Goal: Task Accomplishment & Management: Use online tool/utility

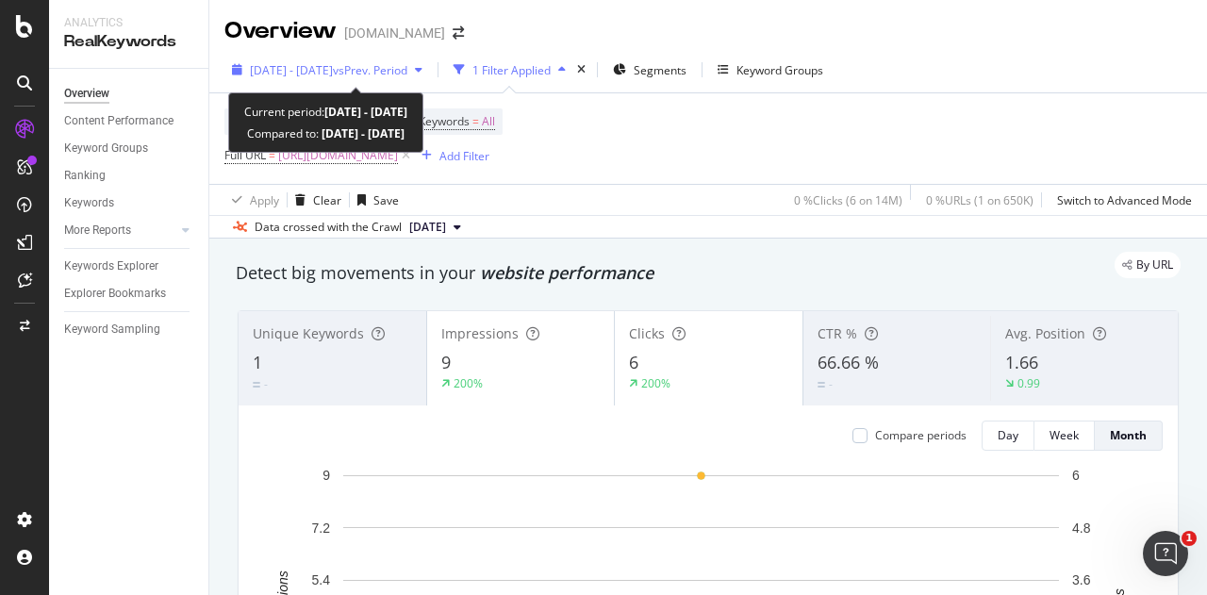
click at [333, 63] on span "[DATE] - [DATE]" at bounding box center [291, 70] width 83 height 16
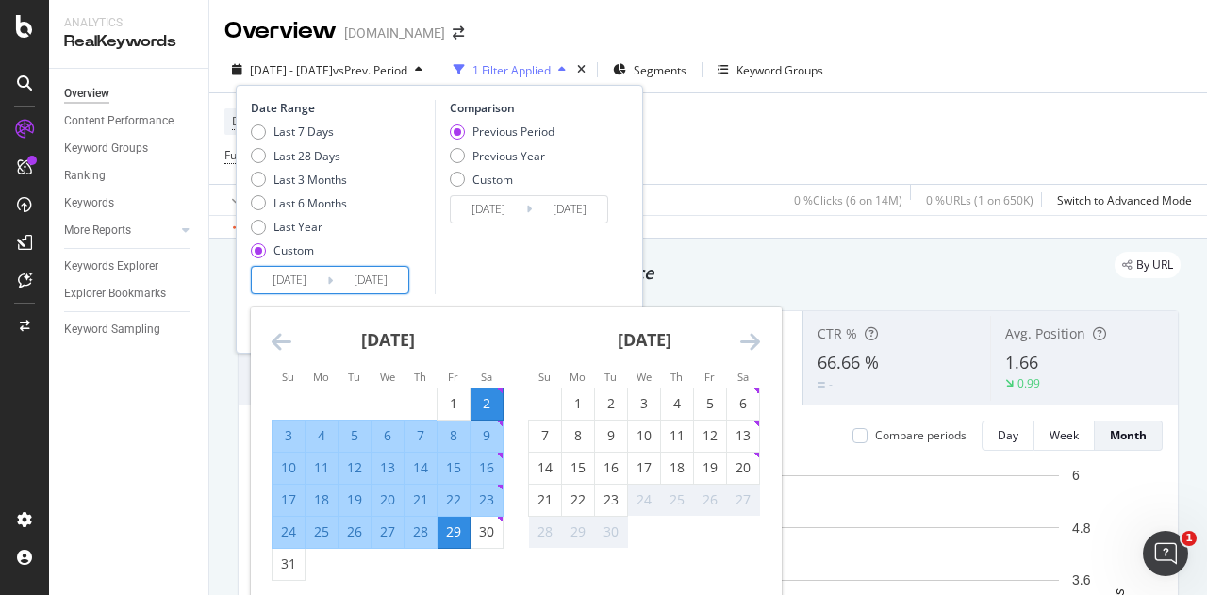
click at [313, 269] on input "[DATE]" at bounding box center [289, 280] width 75 height 26
click at [482, 530] on div "30" at bounding box center [487, 531] width 32 height 19
type input "[DATE]"
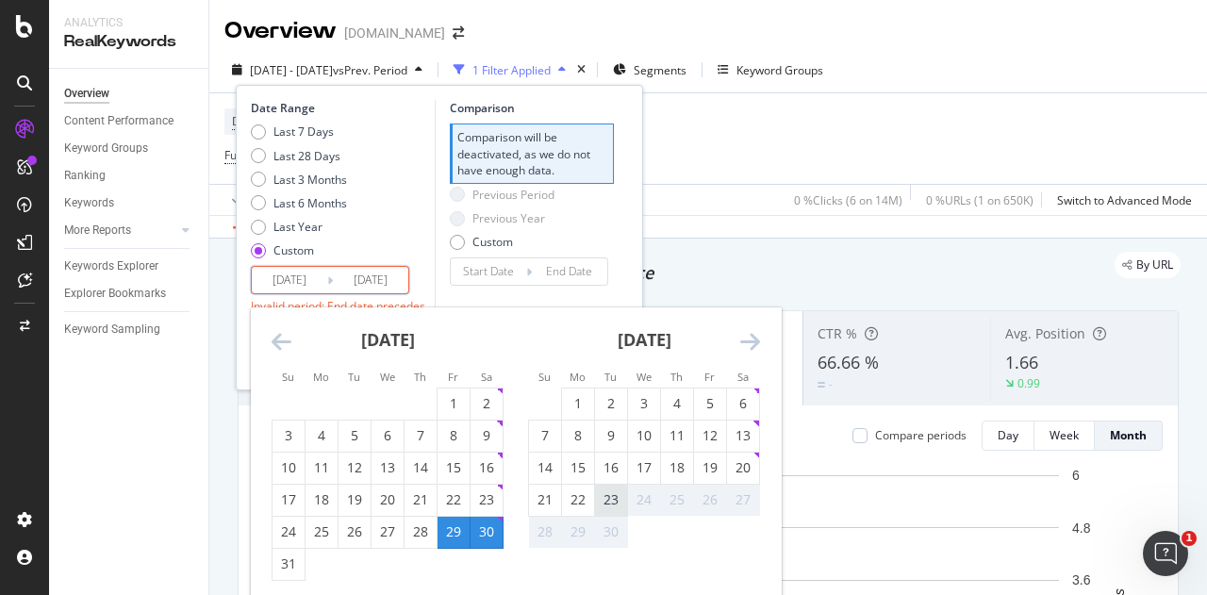
click at [612, 498] on div "23" at bounding box center [611, 499] width 32 height 19
type input "[DATE]"
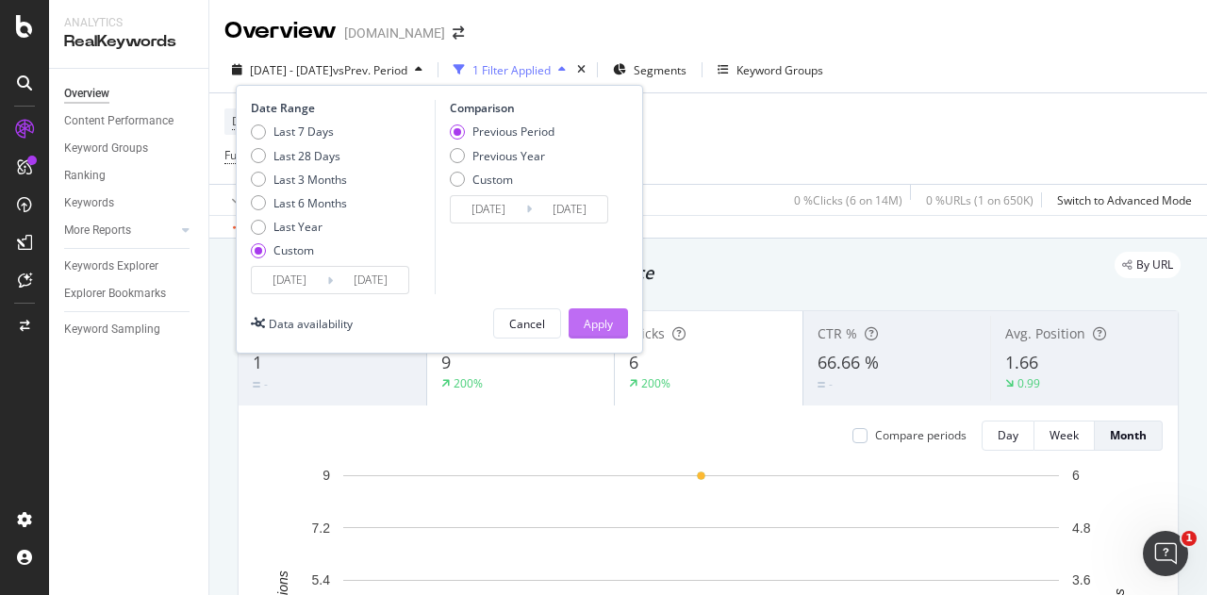
click at [602, 324] on div "Apply" at bounding box center [598, 324] width 29 height 16
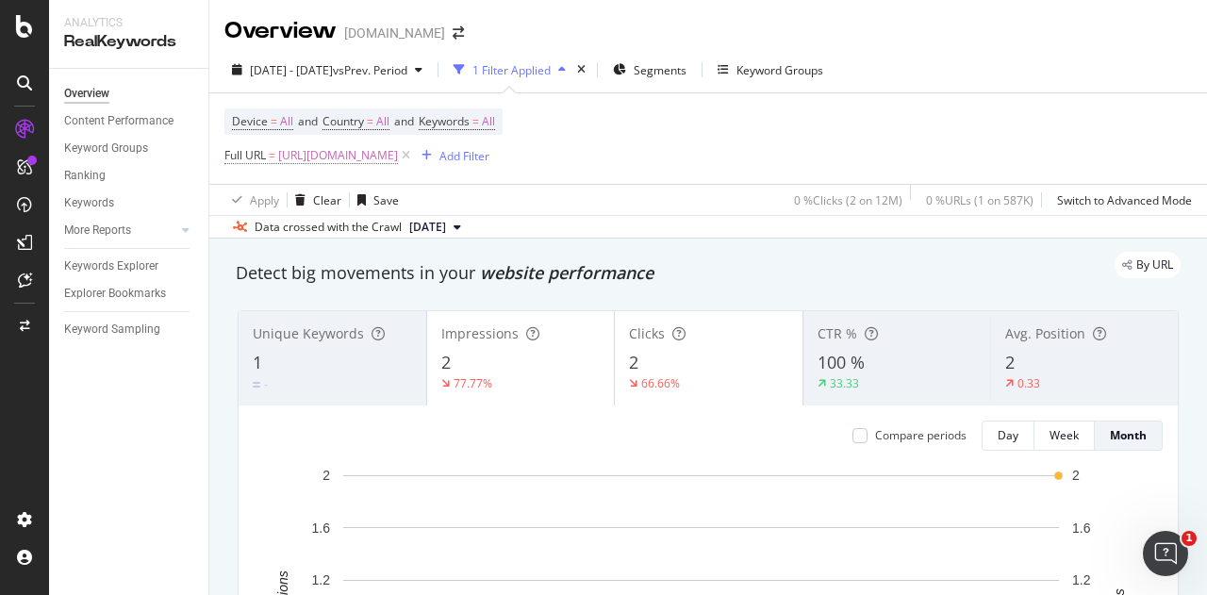
click at [306, 163] on span "[URL][DOMAIN_NAME]" at bounding box center [338, 155] width 120 height 26
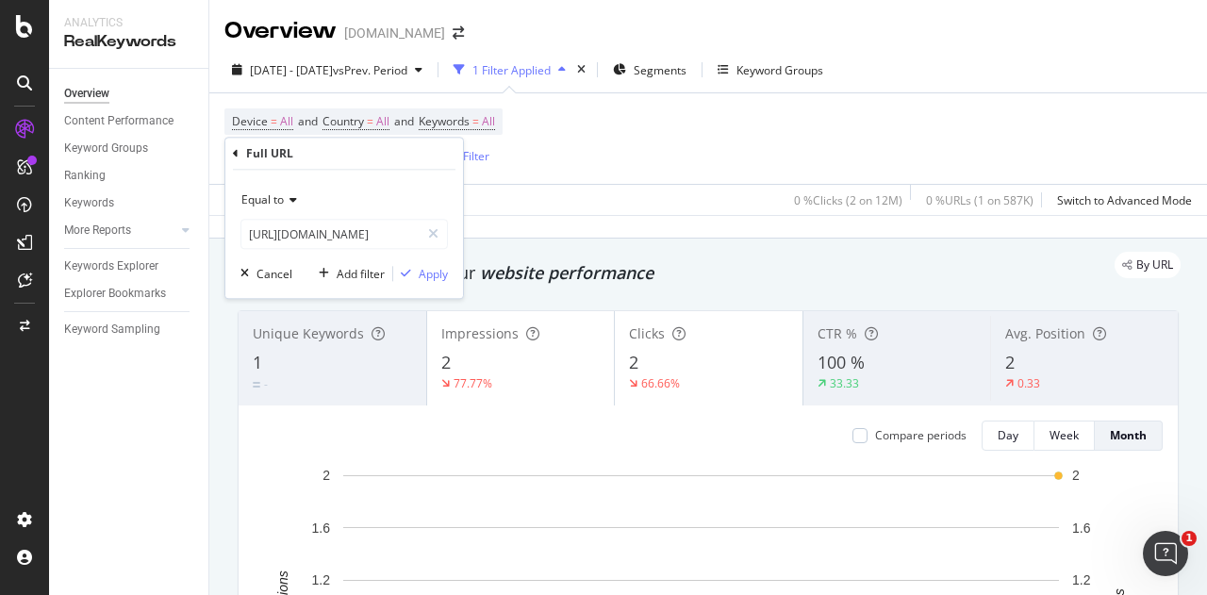
click at [278, 211] on div "Equal to" at bounding box center [343, 200] width 207 height 30
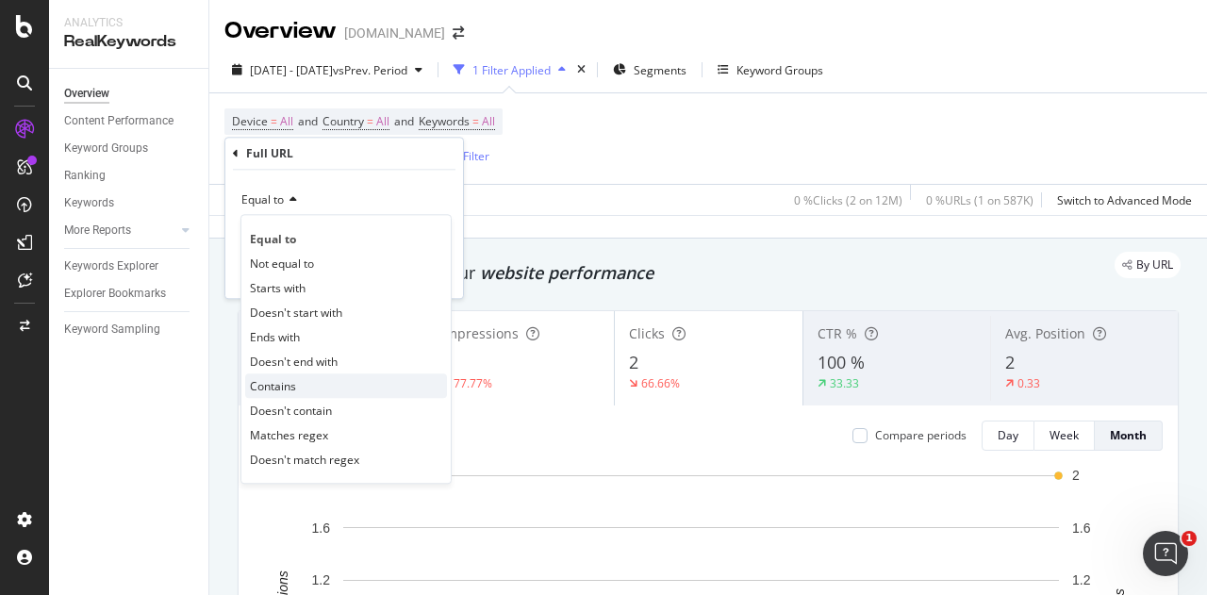
click at [270, 388] on span "Contains" at bounding box center [273, 386] width 46 height 16
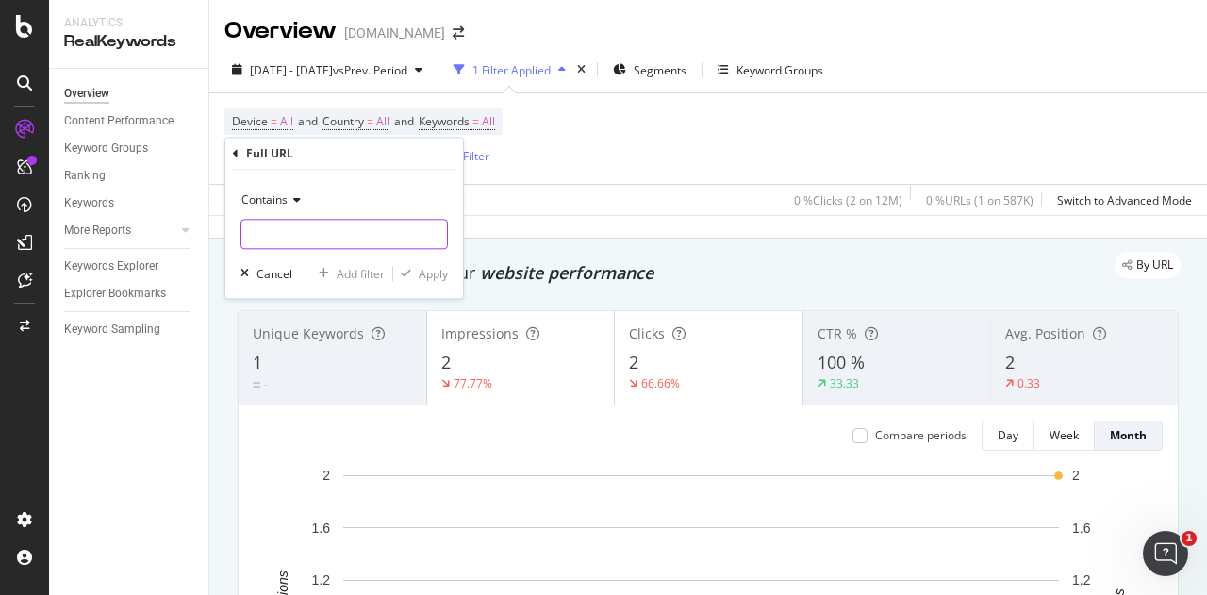
click at [313, 240] on input "text" at bounding box center [344, 234] width 206 height 30
type input "/n/video/"
click at [423, 273] on div "Apply" at bounding box center [433, 274] width 29 height 16
